Goal: Transaction & Acquisition: Download file/media

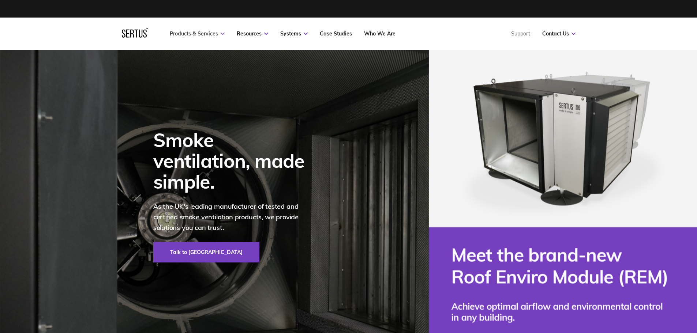
click at [208, 35] on link "Products & Services" at bounding box center [197, 33] width 55 height 7
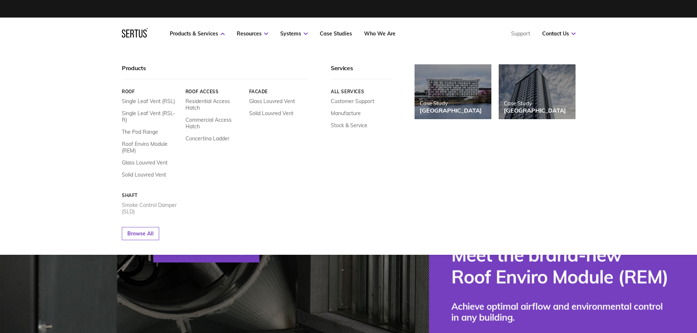
click at [138, 202] on link "Smoke Control Damper (SLD)" at bounding box center [151, 208] width 58 height 13
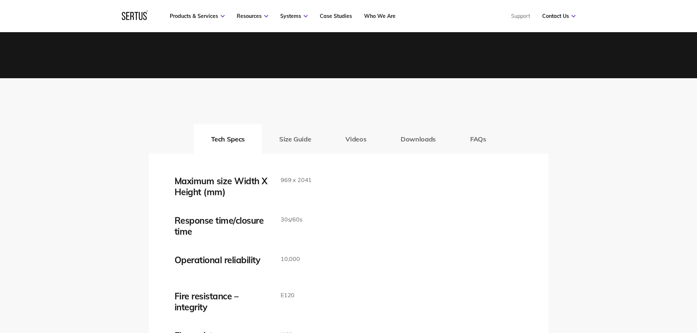
scroll to position [1134, 0]
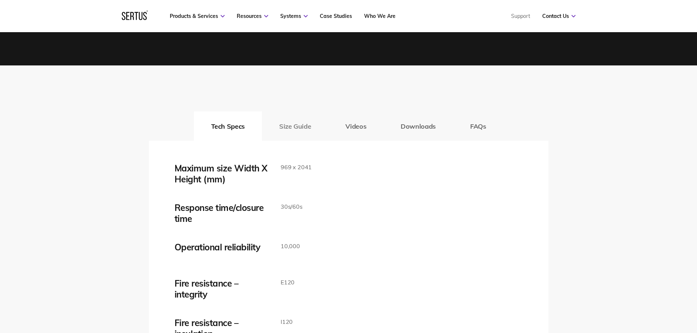
click at [304, 129] on button "Size Guide" at bounding box center [295, 126] width 66 height 29
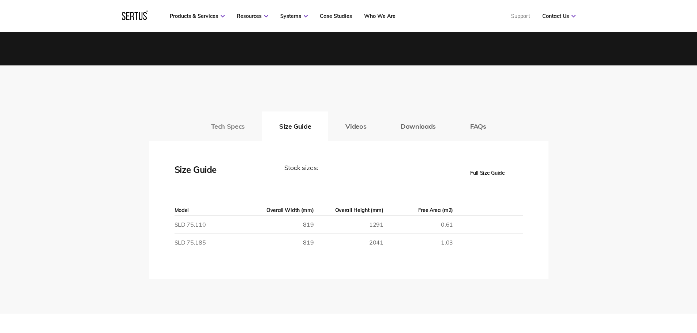
click at [237, 122] on button "Tech Specs" at bounding box center [228, 126] width 68 height 29
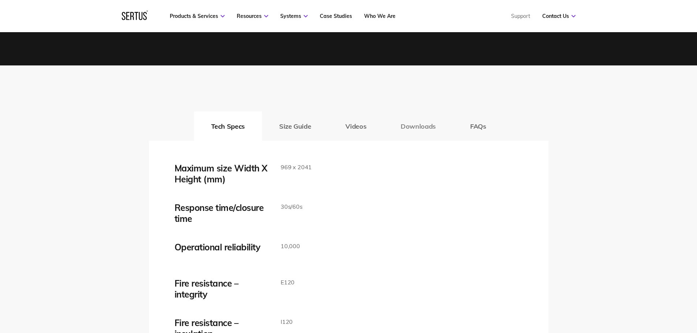
click at [417, 123] on button "Downloads" at bounding box center [418, 126] width 70 height 29
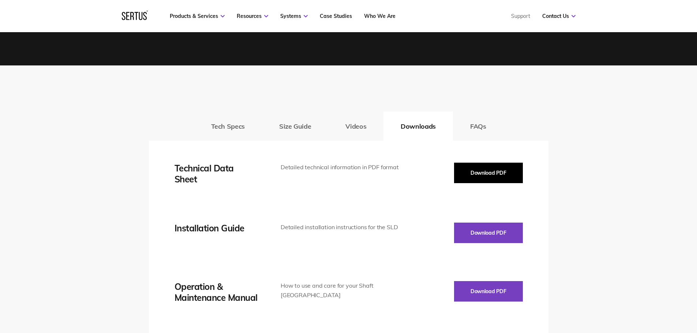
click at [472, 170] on button "Download PDF" at bounding box center [488, 173] width 69 height 20
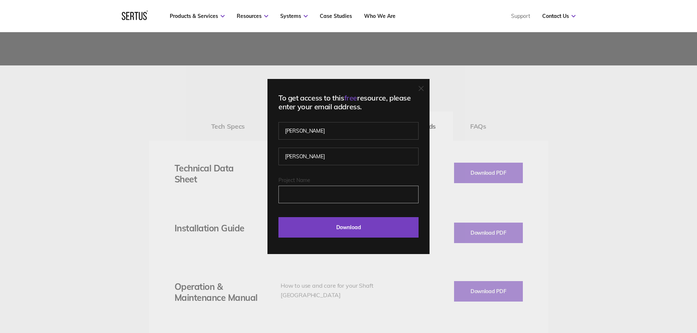
click at [304, 192] on input "Project Name" at bounding box center [348, 195] width 140 height 18
type input "Check"
click at [311, 232] on input "Download" at bounding box center [348, 227] width 140 height 20
